Goal: Task Accomplishment & Management: Manage account settings

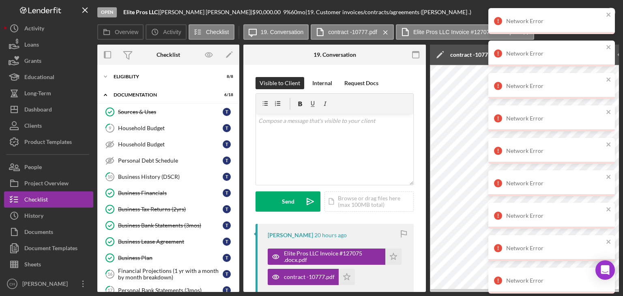
scroll to position [275, 0]
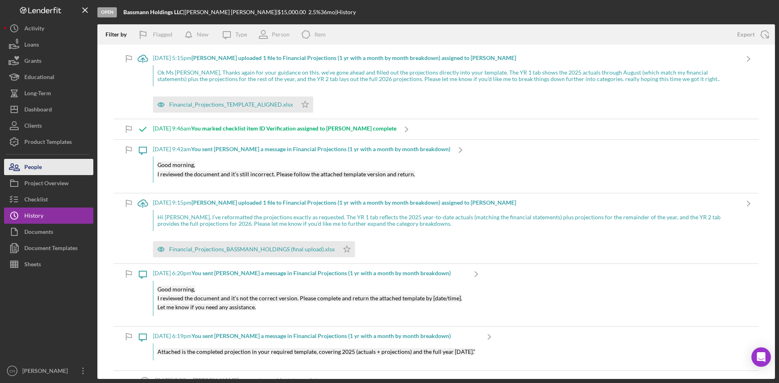
click at [68, 163] on button "People" at bounding box center [48, 167] width 89 height 16
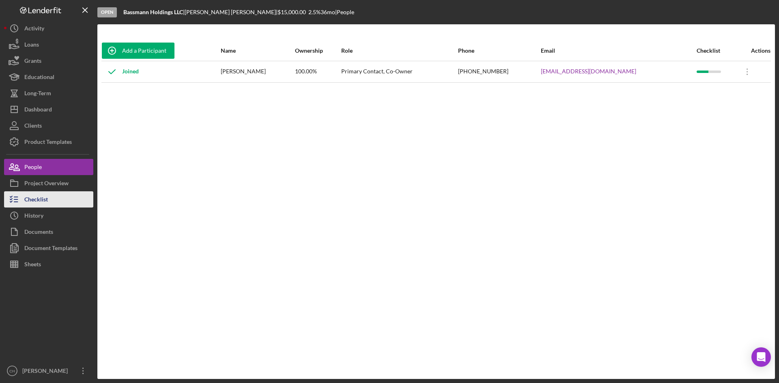
click at [64, 193] on button "Checklist" at bounding box center [48, 199] width 89 height 16
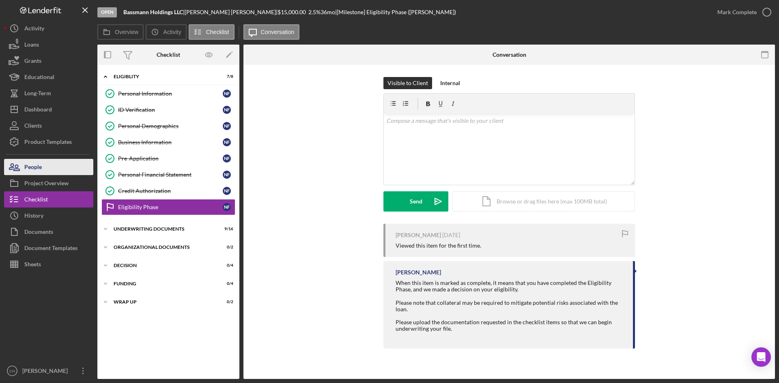
click at [58, 163] on button "People" at bounding box center [48, 167] width 89 height 16
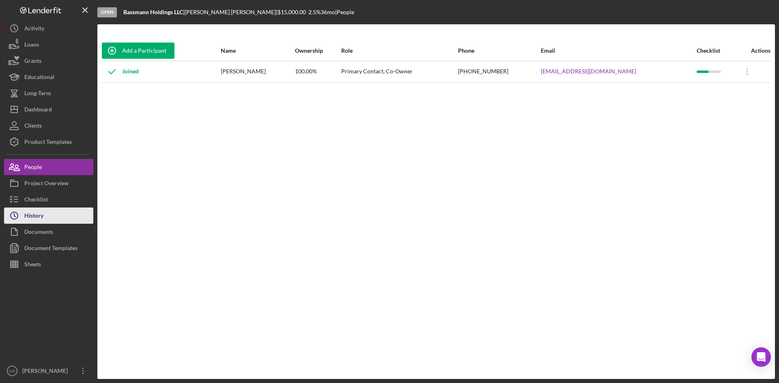
click at [62, 214] on button "Icon/History History" at bounding box center [48, 216] width 89 height 16
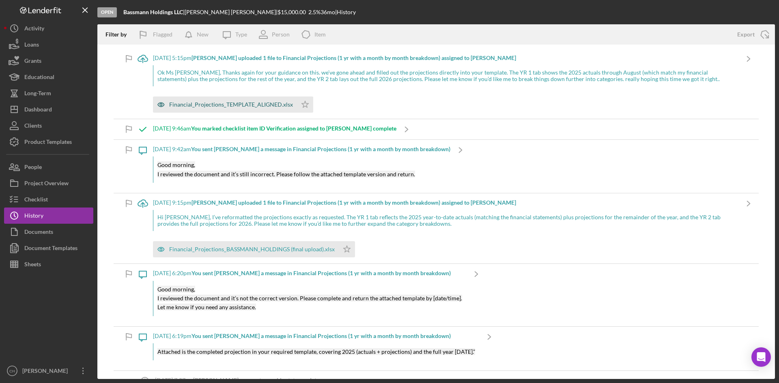
click at [232, 101] on div "Financial_Projections_TEMPLATE_ALIGNED.xlsx" at bounding box center [225, 105] width 144 height 16
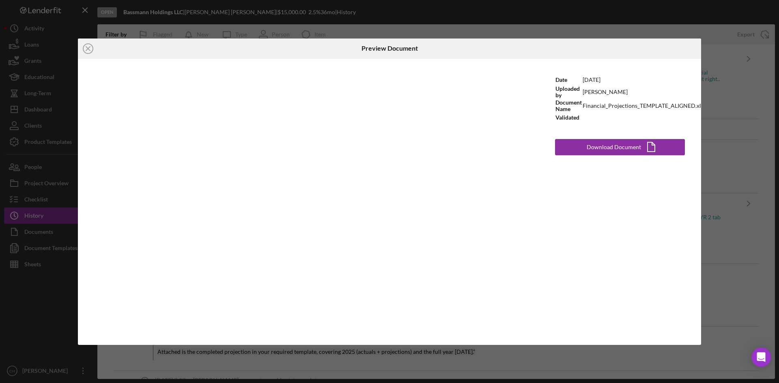
drag, startPoint x: 84, startPoint y: 43, endPoint x: 231, endPoint y: 75, distance: 149.8
click at [86, 43] on icon "Icon/Close" at bounding box center [88, 49] width 20 height 20
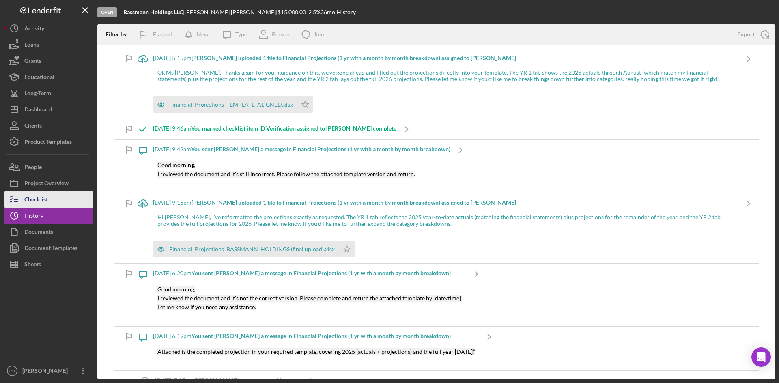
click at [47, 198] on div "Checklist" at bounding box center [36, 200] width 24 height 18
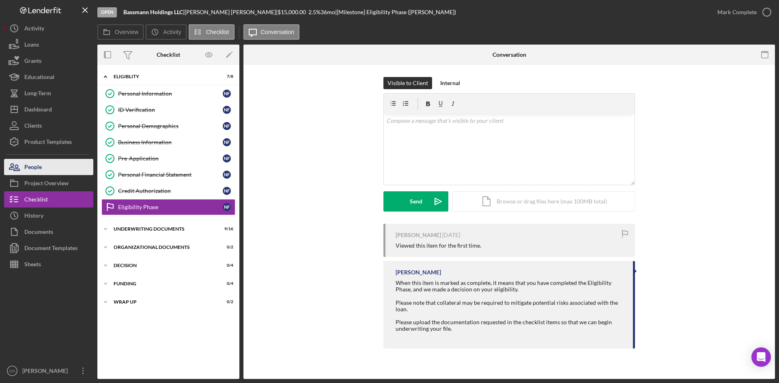
click at [33, 167] on div "People" at bounding box center [32, 168] width 17 height 18
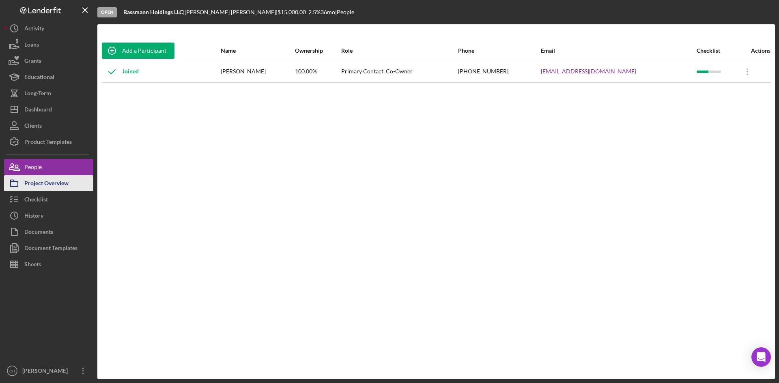
click at [61, 187] on div "Project Overview" at bounding box center [46, 184] width 44 height 18
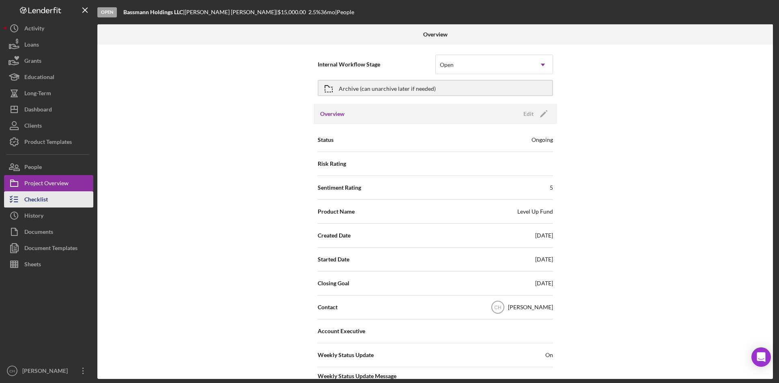
click at [52, 203] on button "Checklist" at bounding box center [48, 199] width 89 height 16
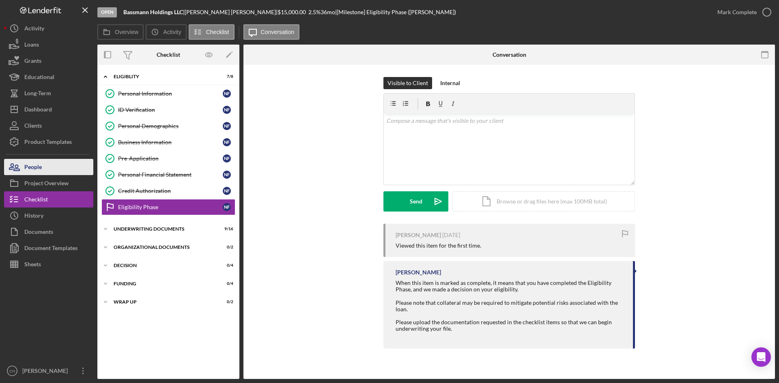
click at [35, 167] on div "People" at bounding box center [32, 168] width 17 height 18
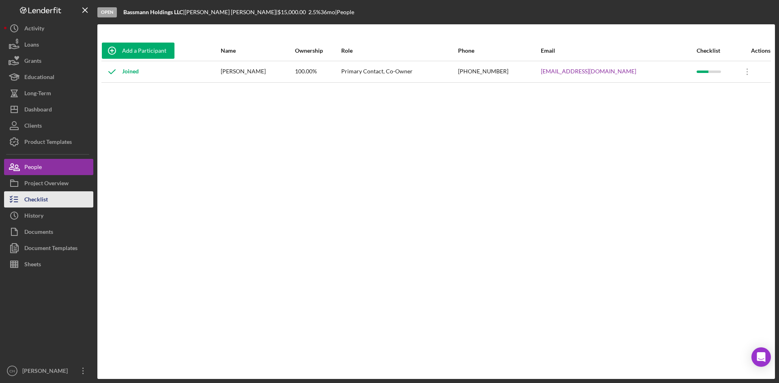
click at [54, 202] on button "Checklist" at bounding box center [48, 199] width 89 height 16
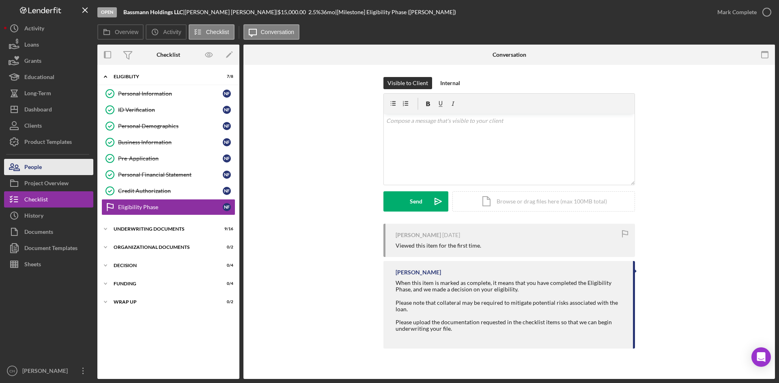
click at [50, 168] on button "People" at bounding box center [48, 167] width 89 height 16
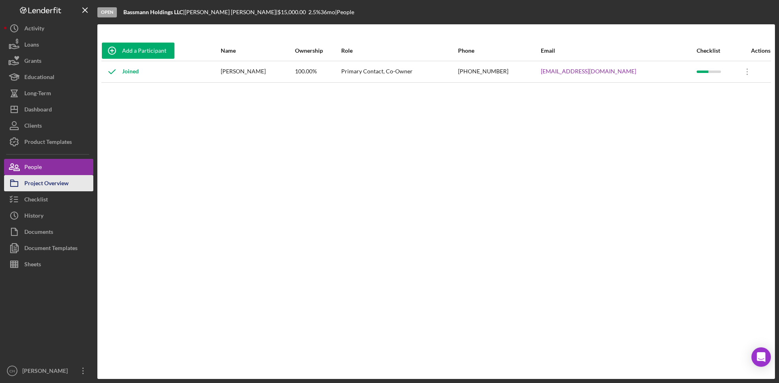
click at [58, 183] on div "Project Overview" at bounding box center [46, 184] width 44 height 18
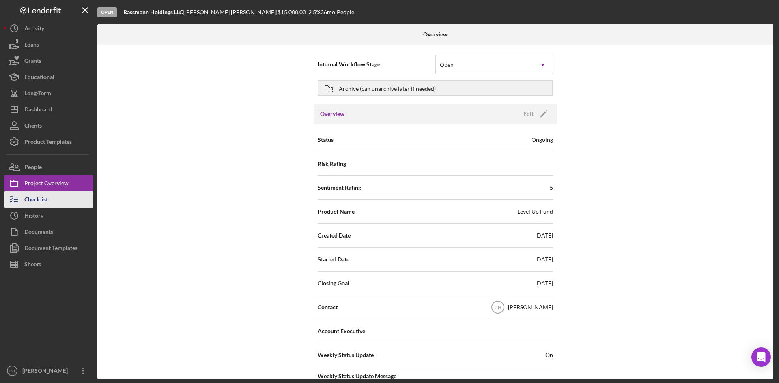
click at [54, 200] on button "Checklist" at bounding box center [48, 199] width 89 height 16
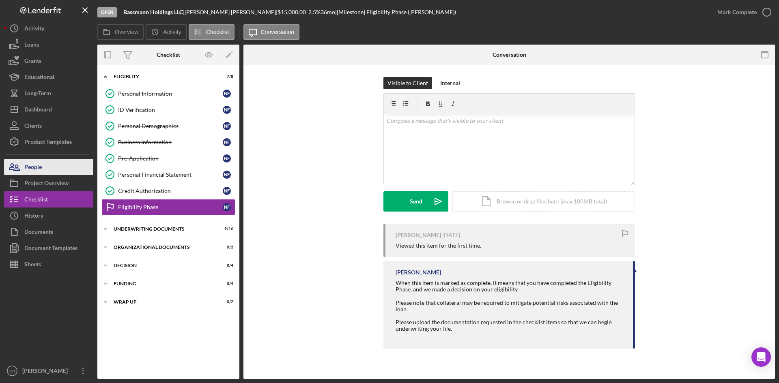
click at [45, 165] on button "People" at bounding box center [48, 167] width 89 height 16
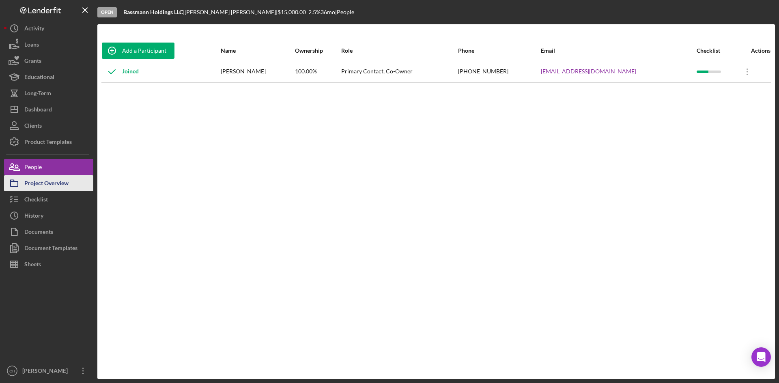
click at [48, 181] on div "Project Overview" at bounding box center [46, 184] width 44 height 18
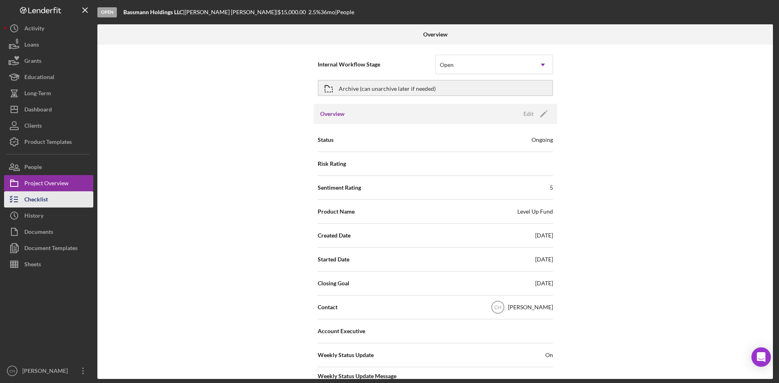
click at [52, 196] on button "Checklist" at bounding box center [48, 199] width 89 height 16
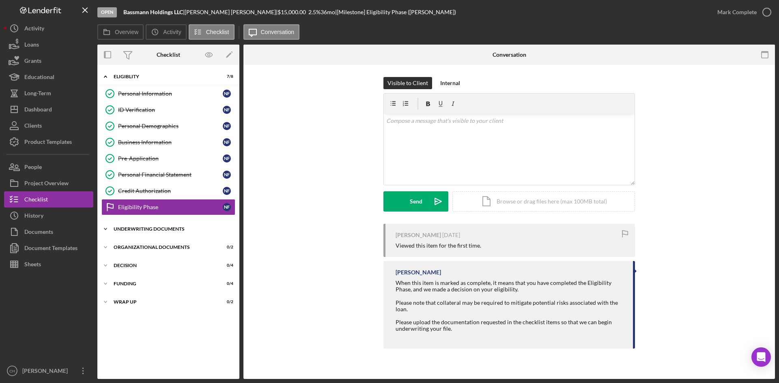
click at [144, 230] on div "Underwriting Documents" at bounding box center [172, 229] width 116 height 5
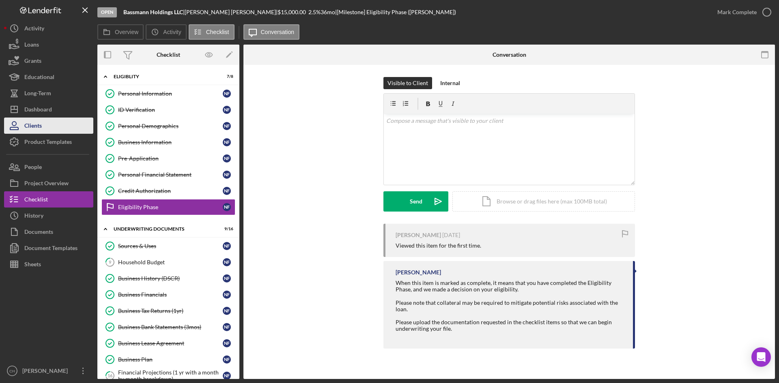
click at [57, 127] on button "Clients" at bounding box center [48, 126] width 89 height 16
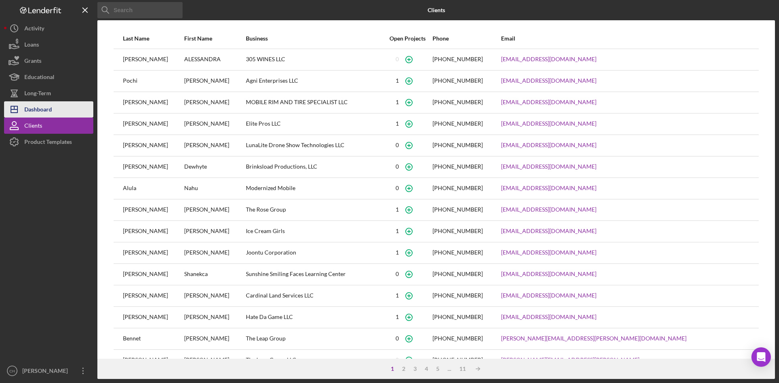
click at [56, 110] on button "Icon/Dashboard Dashboard" at bounding box center [48, 109] width 89 height 16
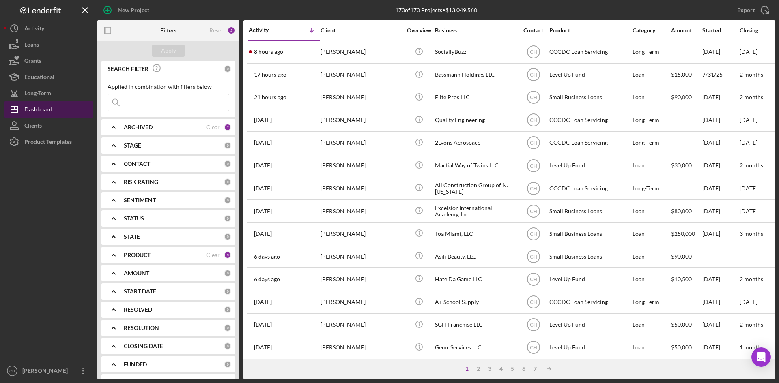
click at [60, 114] on button "Icon/Dashboard Dashboard" at bounding box center [48, 109] width 89 height 16
click at [155, 252] on div "PRODUCT" at bounding box center [165, 255] width 82 height 6
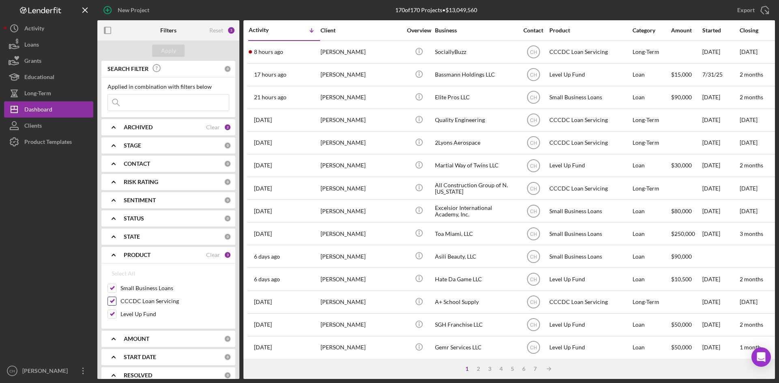
drag, startPoint x: 110, startPoint y: 301, endPoint x: 122, endPoint y: 305, distance: 13.0
click at [110, 301] on input "CCCDC Loan Servicing" at bounding box center [112, 301] width 8 height 8
checkbox input "false"
click at [167, 49] on div "Apply" at bounding box center [168, 51] width 15 height 12
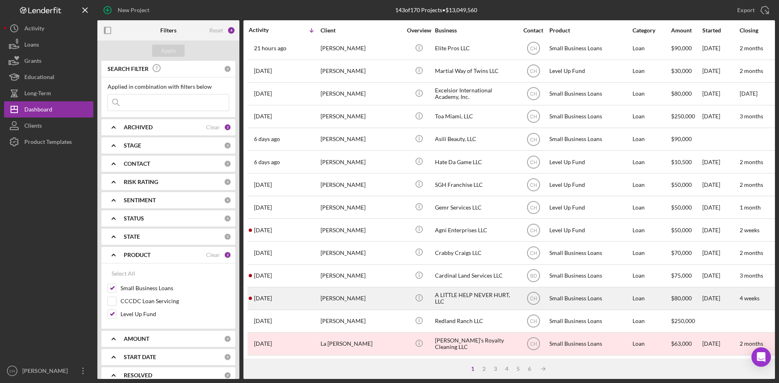
scroll to position [41, 0]
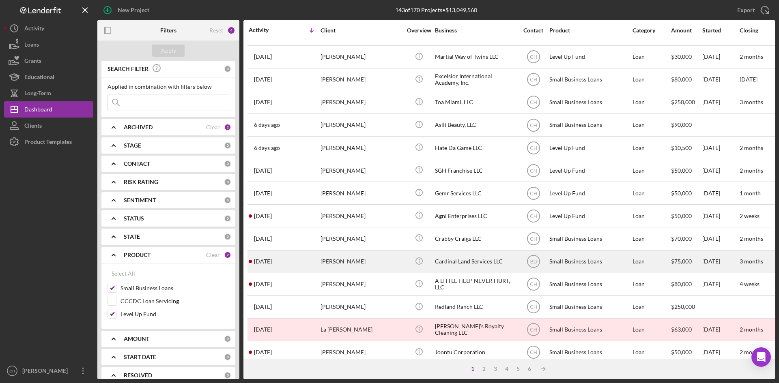
click at [336, 259] on div "Shannon Barton" at bounding box center [361, 262] width 81 height 22
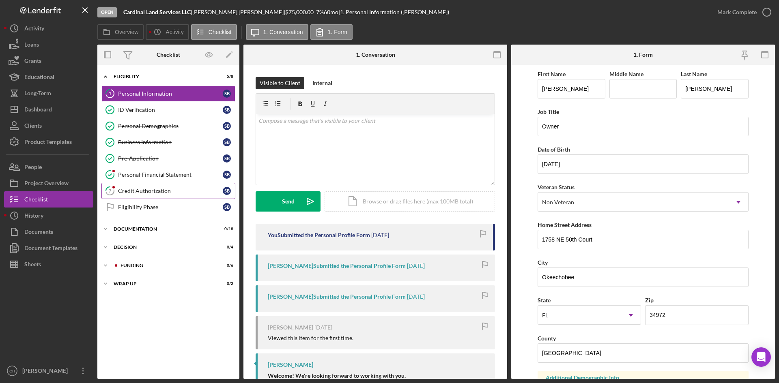
click at [170, 192] on div "Credit Authorization" at bounding box center [170, 191] width 105 height 6
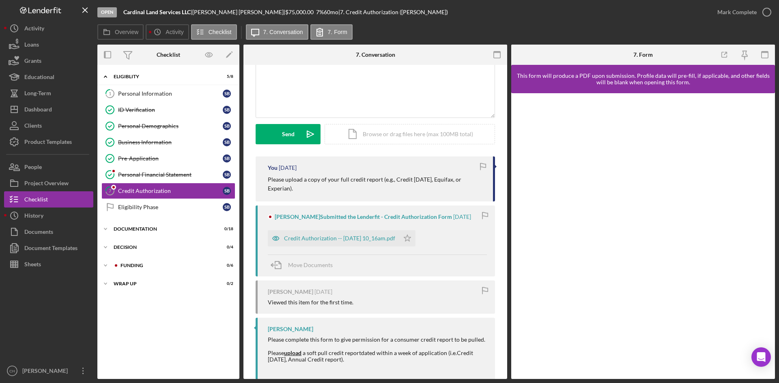
scroll to position [75, 0]
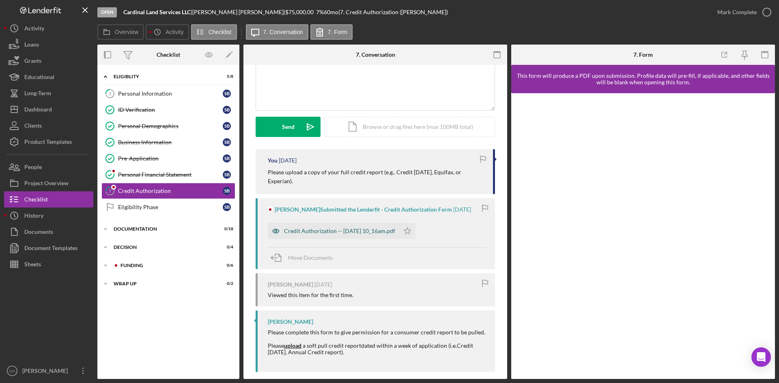
click at [341, 228] on div "Credit Authorization -- 2025-08-09 10_16am.pdf" at bounding box center [339, 231] width 111 height 6
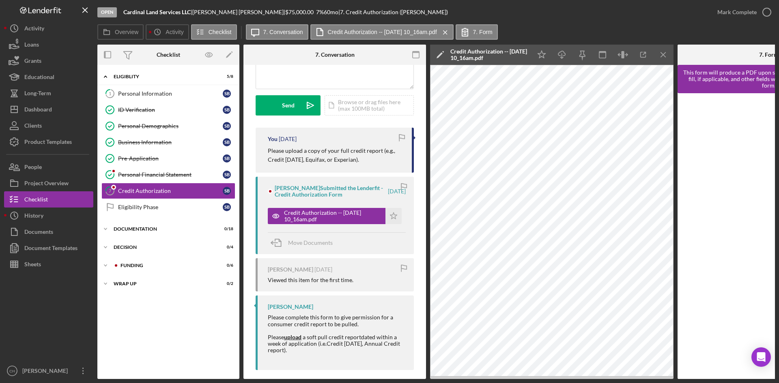
scroll to position [106, 0]
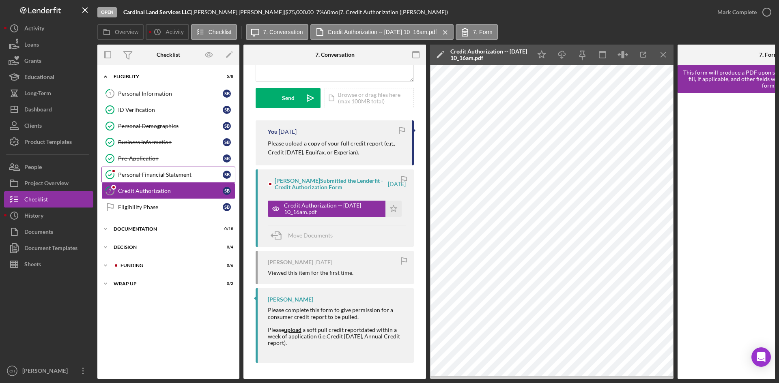
click at [176, 178] on div "Personal Financial Statement" at bounding box center [170, 175] width 105 height 6
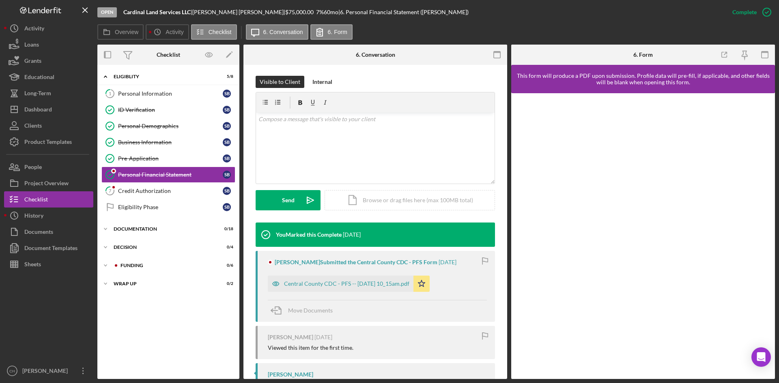
scroll to position [155, 0]
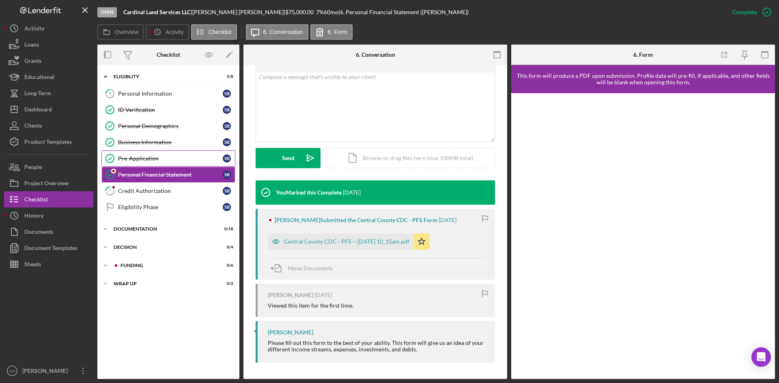
click at [152, 159] on div "Pre-Application" at bounding box center [170, 158] width 105 height 6
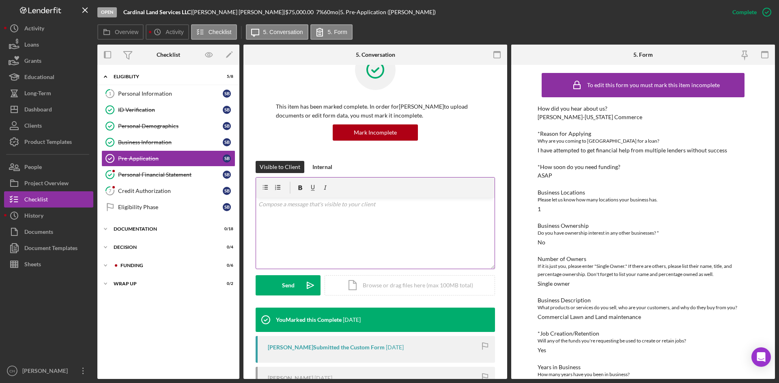
scroll to position [41, 0]
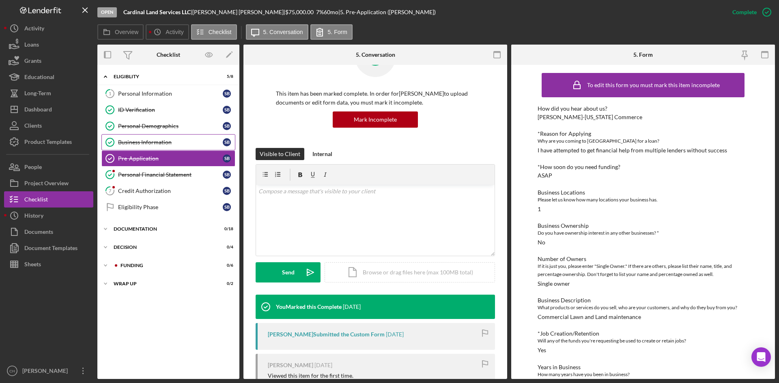
click at [160, 148] on link "Business Information Business Information S B" at bounding box center [168, 142] width 134 height 16
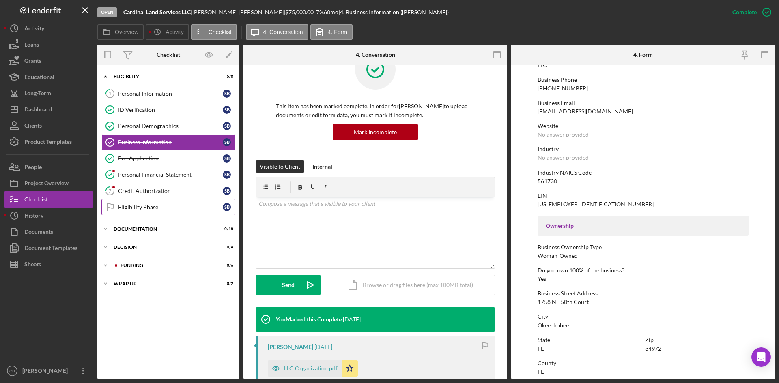
scroll to position [41, 0]
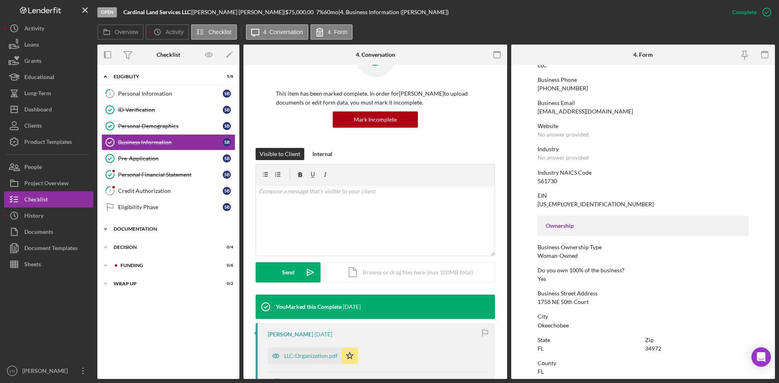
click at [149, 233] on div "Icon/Expander Documentation 0 / 18" at bounding box center [168, 229] width 142 height 16
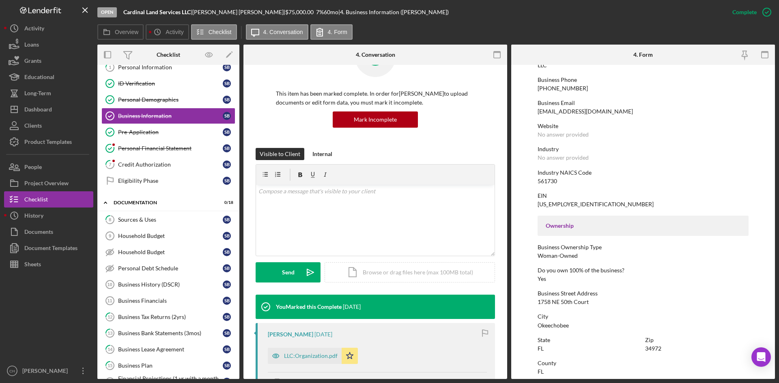
scroll to position [122, 0]
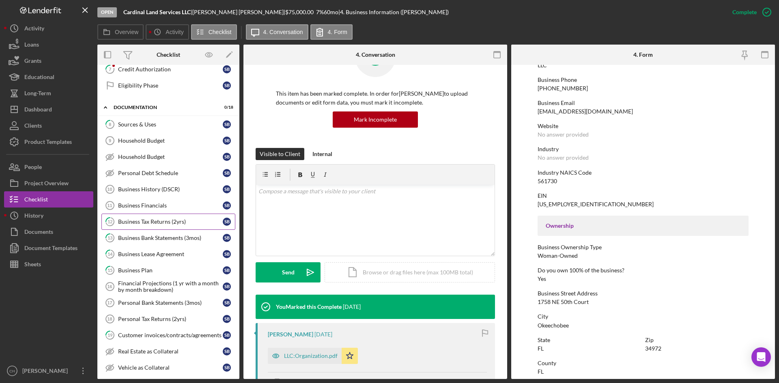
click at [172, 225] on div "Business Tax Returns (2yrs)" at bounding box center [170, 222] width 105 height 6
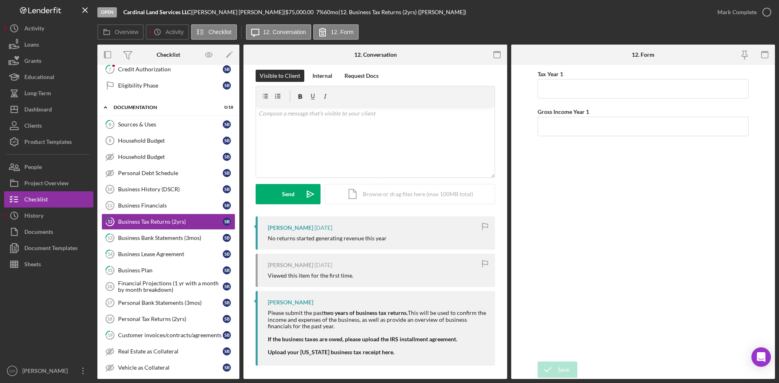
scroll to position [10, 0]
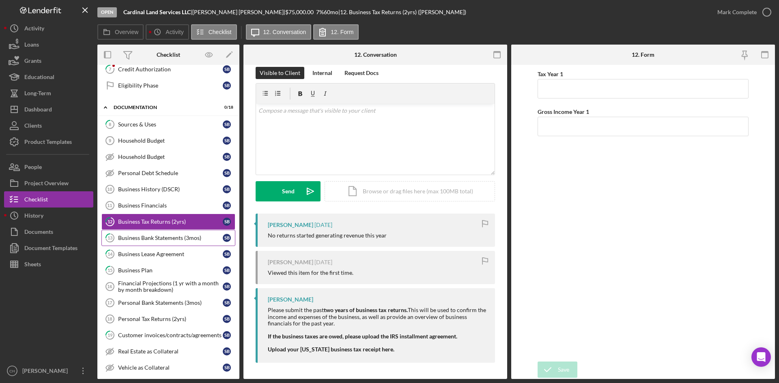
click at [143, 244] on link "13 Business Bank Statements (3mos) S B" at bounding box center [168, 238] width 134 height 16
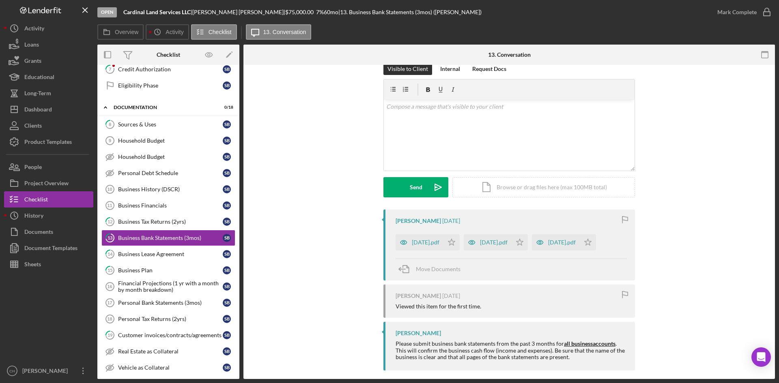
scroll to position [22, 0]
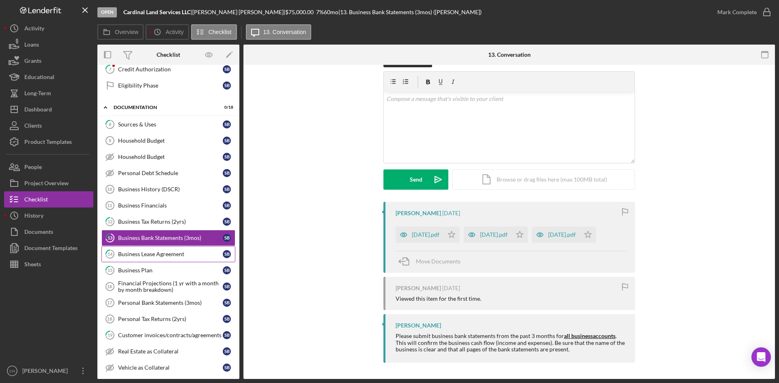
click at [140, 249] on link "14 Business Lease Agreement S B" at bounding box center [168, 254] width 134 height 16
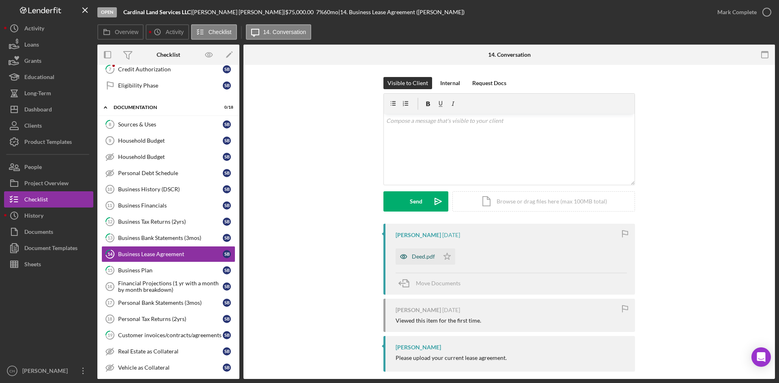
click at [417, 260] on div "Deed.pdf" at bounding box center [417, 257] width 43 height 16
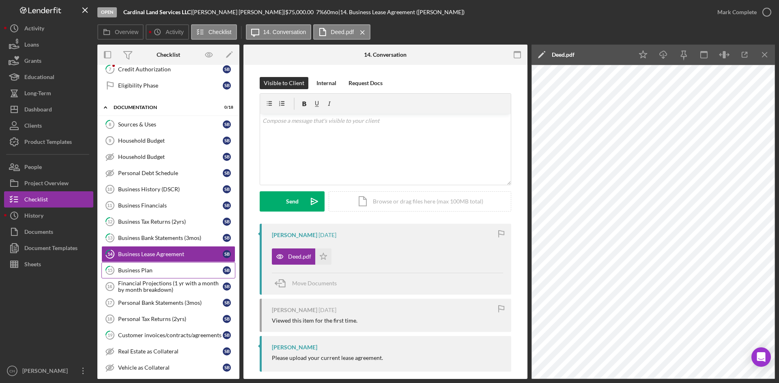
click at [138, 264] on link "15 Business Plan S B" at bounding box center [168, 270] width 134 height 16
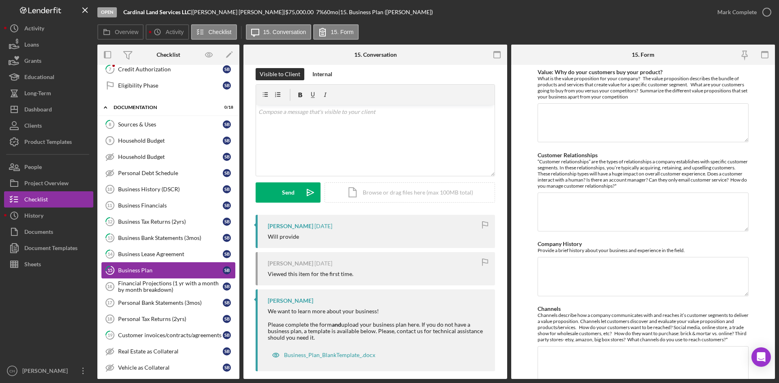
scroll to position [17, 0]
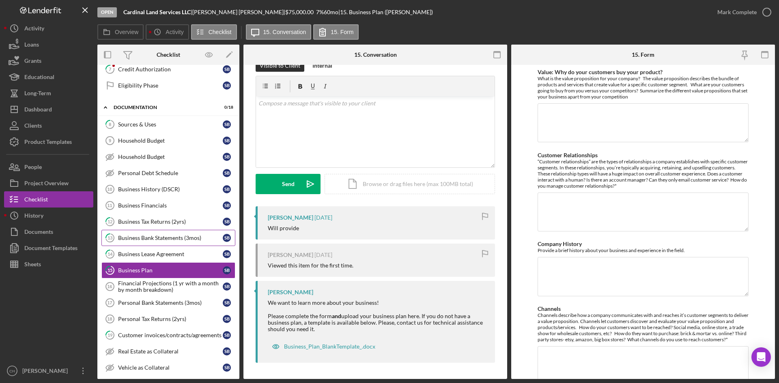
click at [148, 242] on link "13 Business Bank Statements (3mos) S B" at bounding box center [168, 238] width 134 height 16
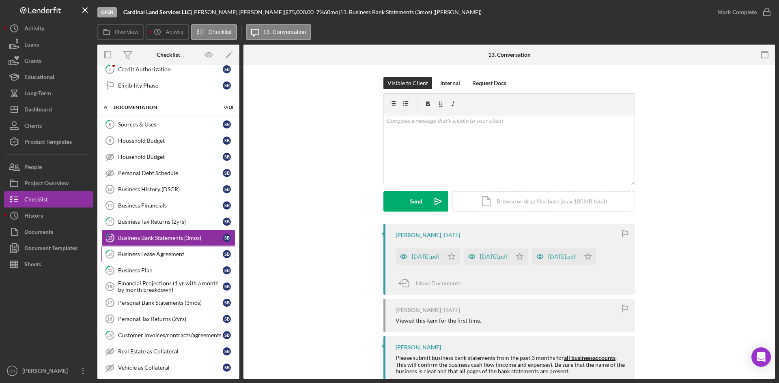
click at [151, 257] on div "Business Lease Agreement" at bounding box center [170, 254] width 105 height 6
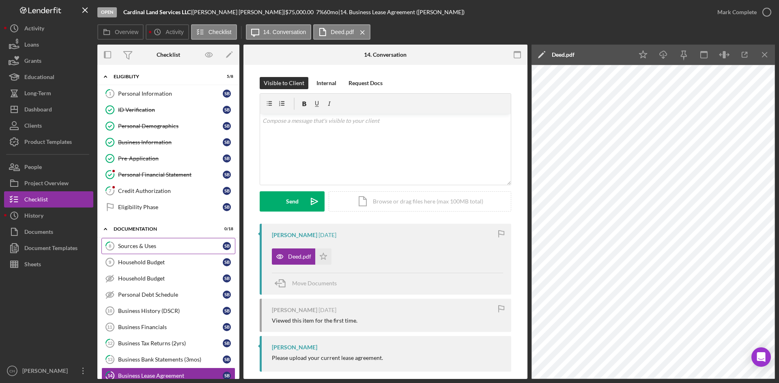
click at [157, 246] on div "Sources & Uses" at bounding box center [170, 246] width 105 height 6
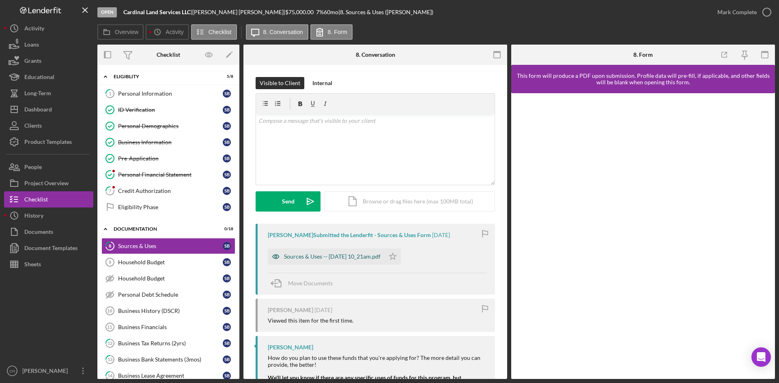
click at [355, 257] on div "Sources & Uses -- 2025-08-09 10_21am.pdf" at bounding box center [332, 257] width 97 height 6
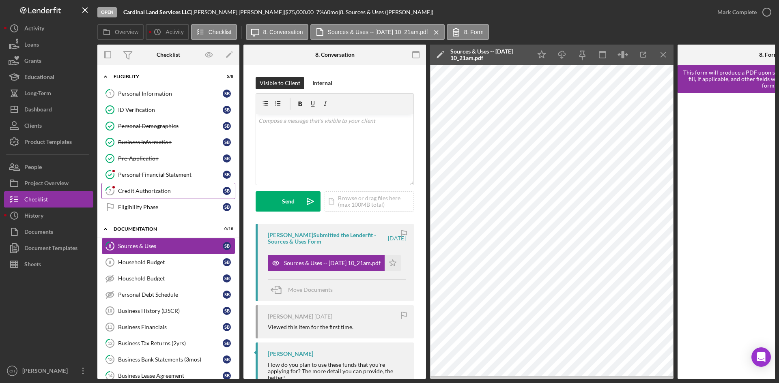
click at [176, 186] on link "7 Credit Authorization S B" at bounding box center [168, 191] width 134 height 16
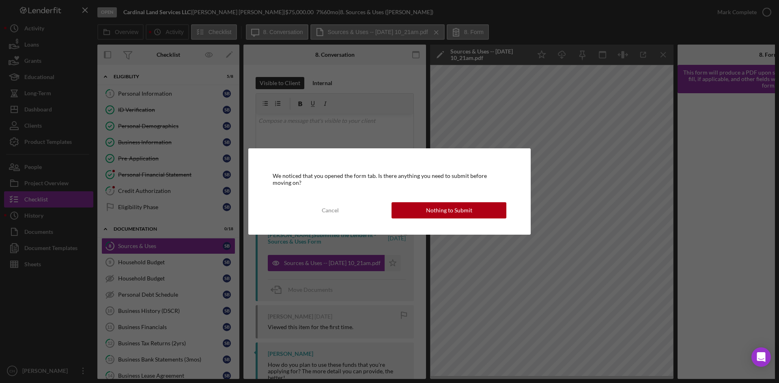
click at [175, 173] on div "We noticed that you opened the form tab. Is there anything you need to submit b…" at bounding box center [389, 191] width 779 height 383
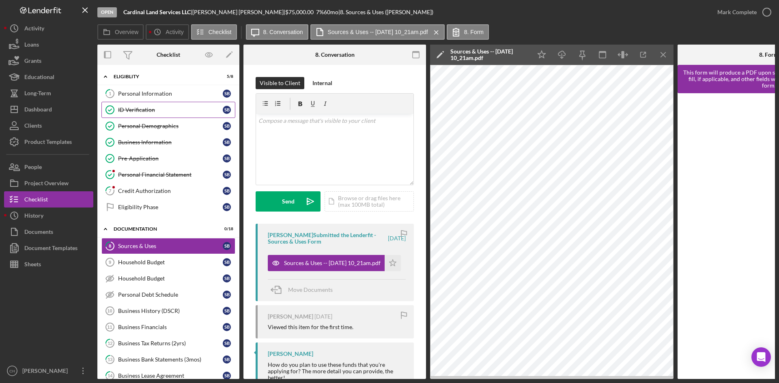
click at [170, 110] on div "ID Verification" at bounding box center [170, 110] width 105 height 6
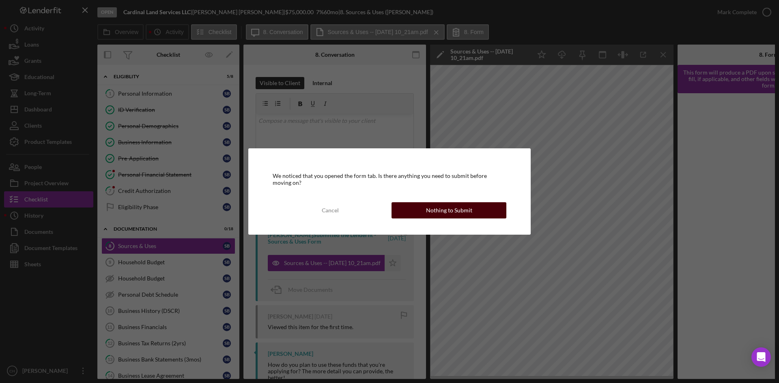
click at [457, 217] on div "Nothing to Submit" at bounding box center [449, 210] width 46 height 16
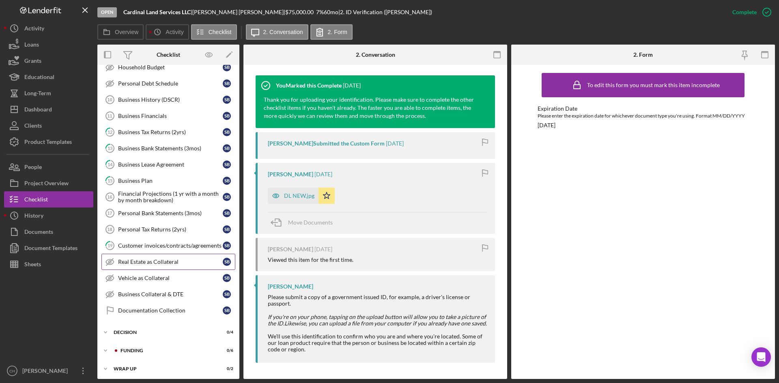
scroll to position [214, 0]
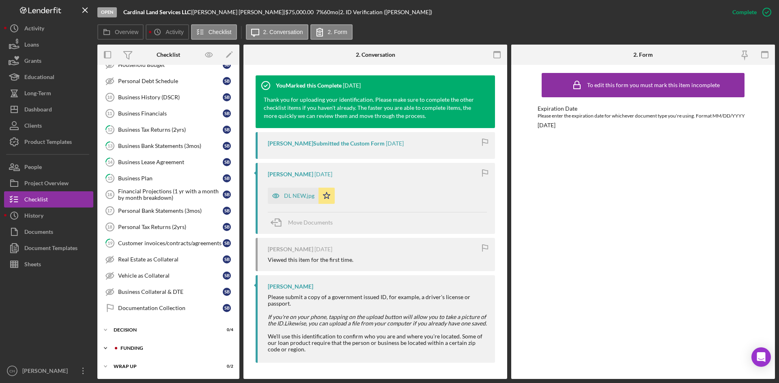
click at [158, 351] on div "Funding" at bounding box center [174, 348] width 109 height 5
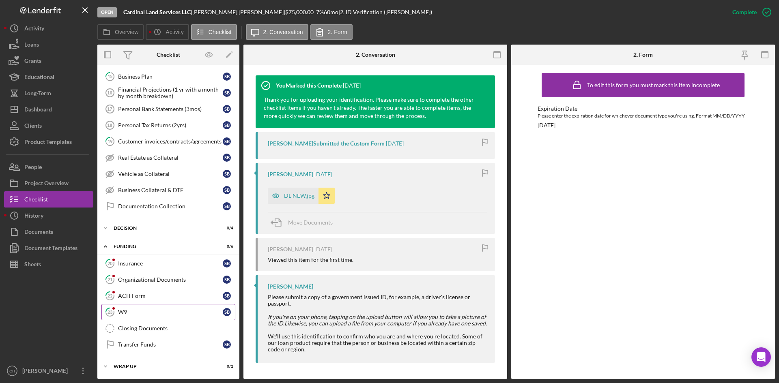
click at [147, 313] on div "W9" at bounding box center [170, 312] width 105 height 6
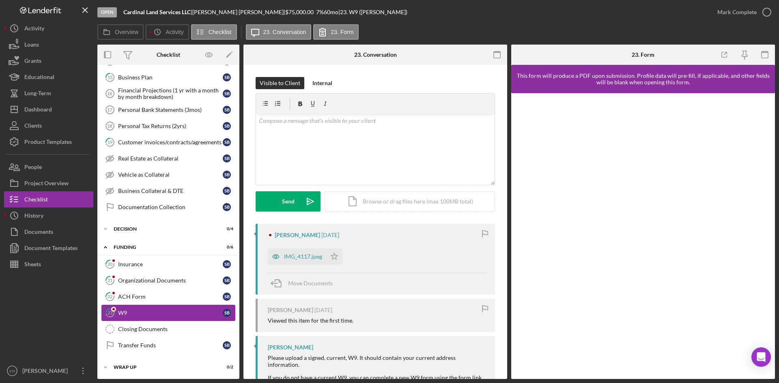
scroll to position [316, 0]
click at [296, 256] on div "IMG_4117.jpeg" at bounding box center [303, 257] width 38 height 6
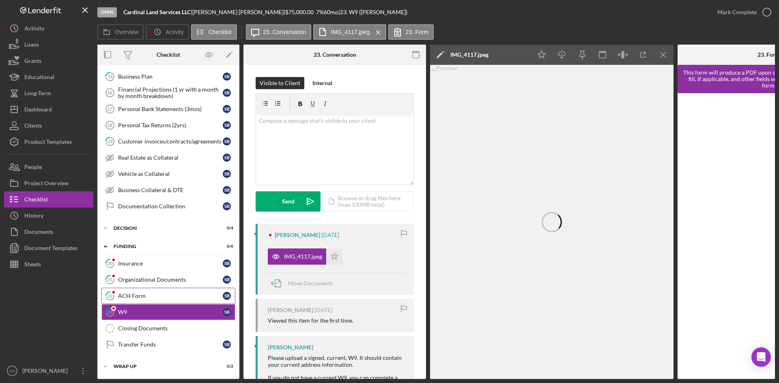
click at [147, 300] on link "22 ACH Form S B" at bounding box center [168, 296] width 134 height 16
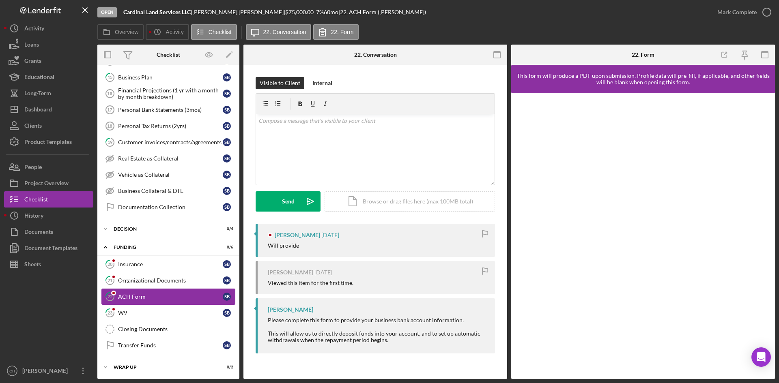
scroll to position [316, 0]
click at [145, 278] on div "Organizational Documents" at bounding box center [170, 280] width 105 height 6
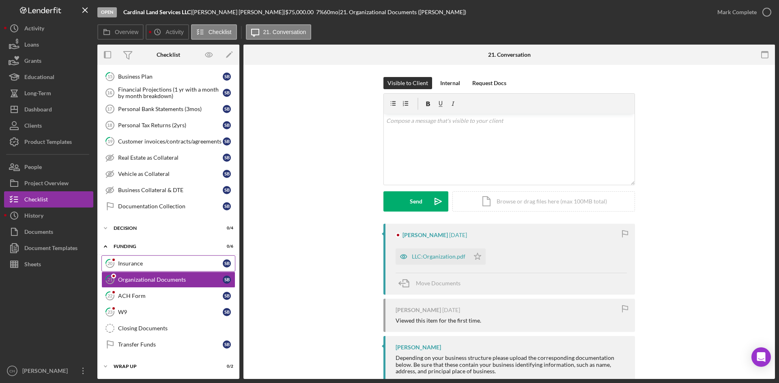
click at [145, 264] on div "Insurance" at bounding box center [170, 263] width 105 height 6
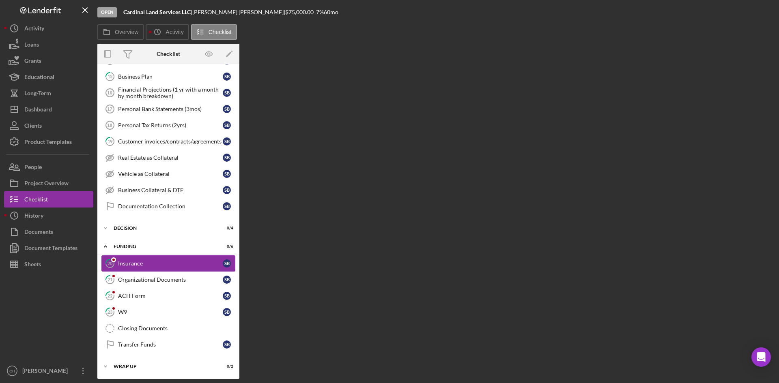
scroll to position [316, 0]
